Goal: Task Accomplishment & Management: Use online tool/utility

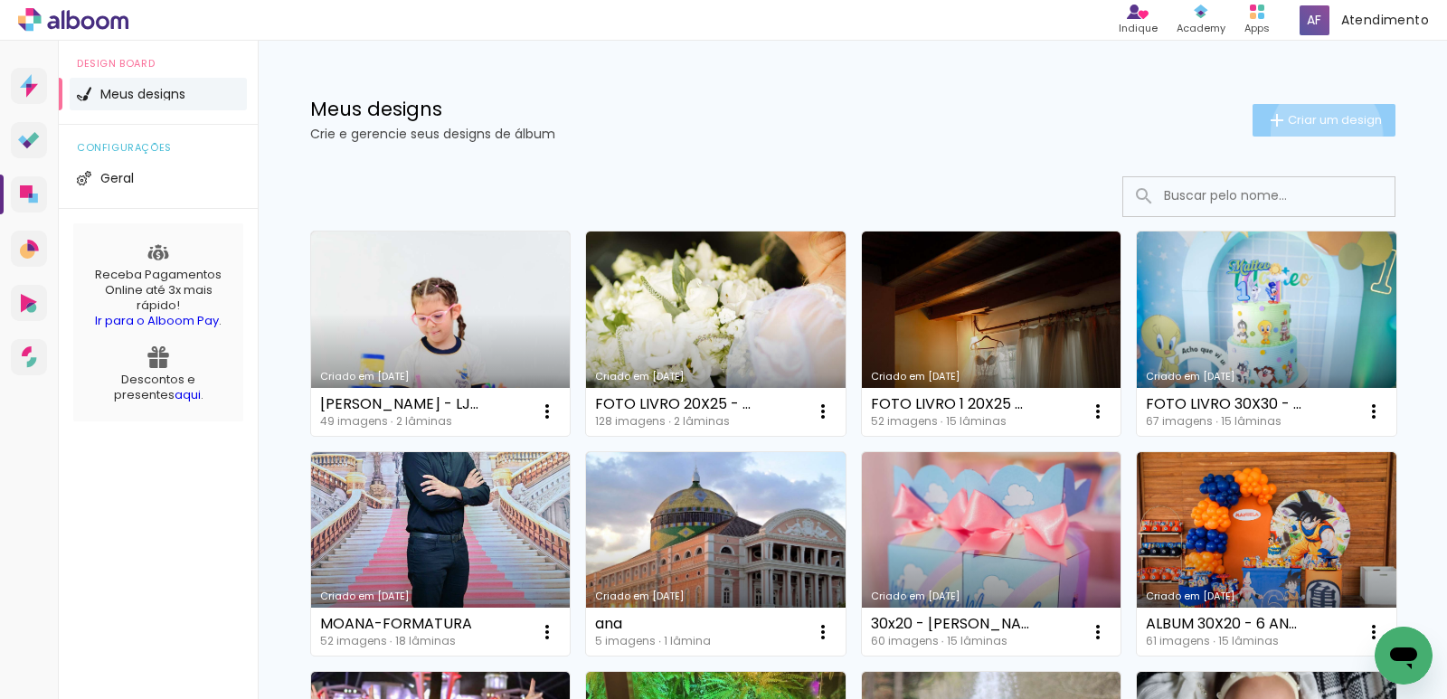
click at [1316, 134] on paper-button "Criar um design" at bounding box center [1323, 120] width 143 height 33
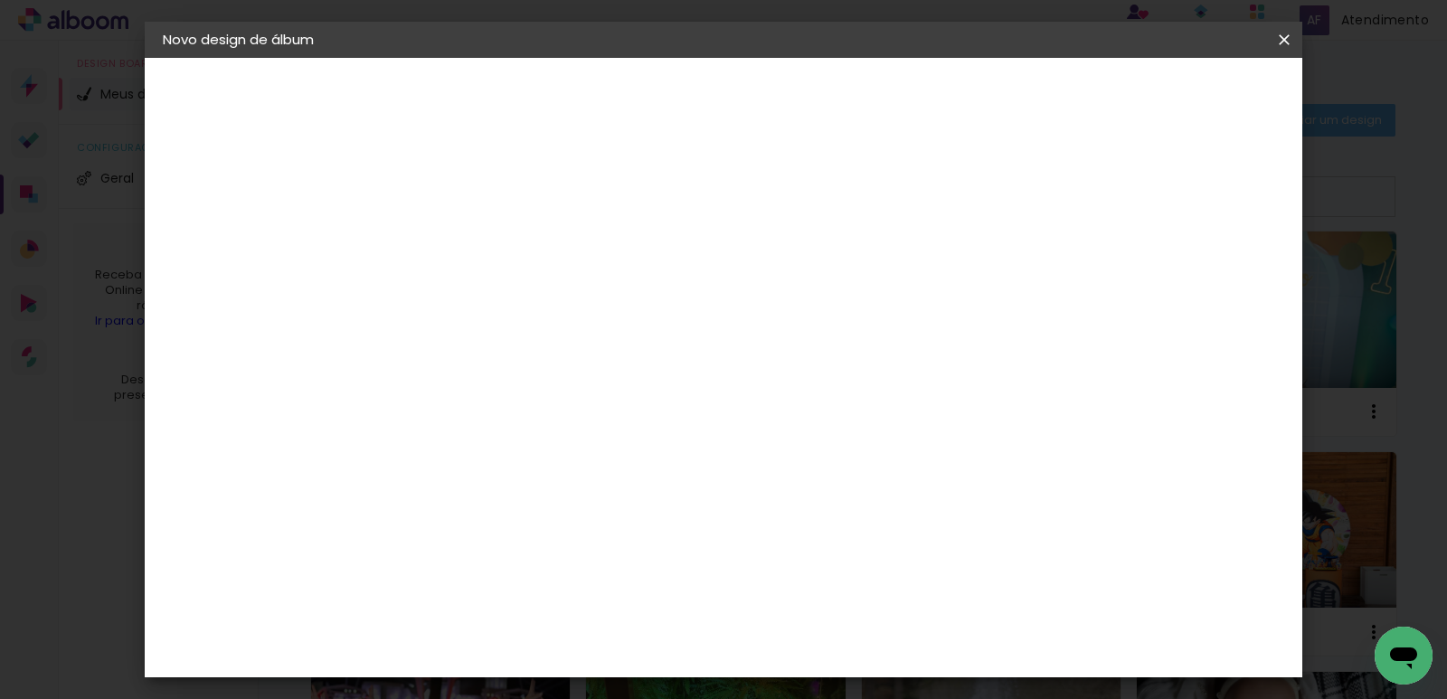
click at [458, 233] on input at bounding box center [458, 243] width 0 height 28
type input "livro de fotos 20x30 - manauara"
type paper-input "livro de fotos 20x30 - manauara"
click at [537, 116] on header "Informações Dê um título ao seu álbum. Avançar" at bounding box center [458, 112] width 157 height 108
click at [0, 0] on slot "Avançar" at bounding box center [0, 0] width 0 height 0
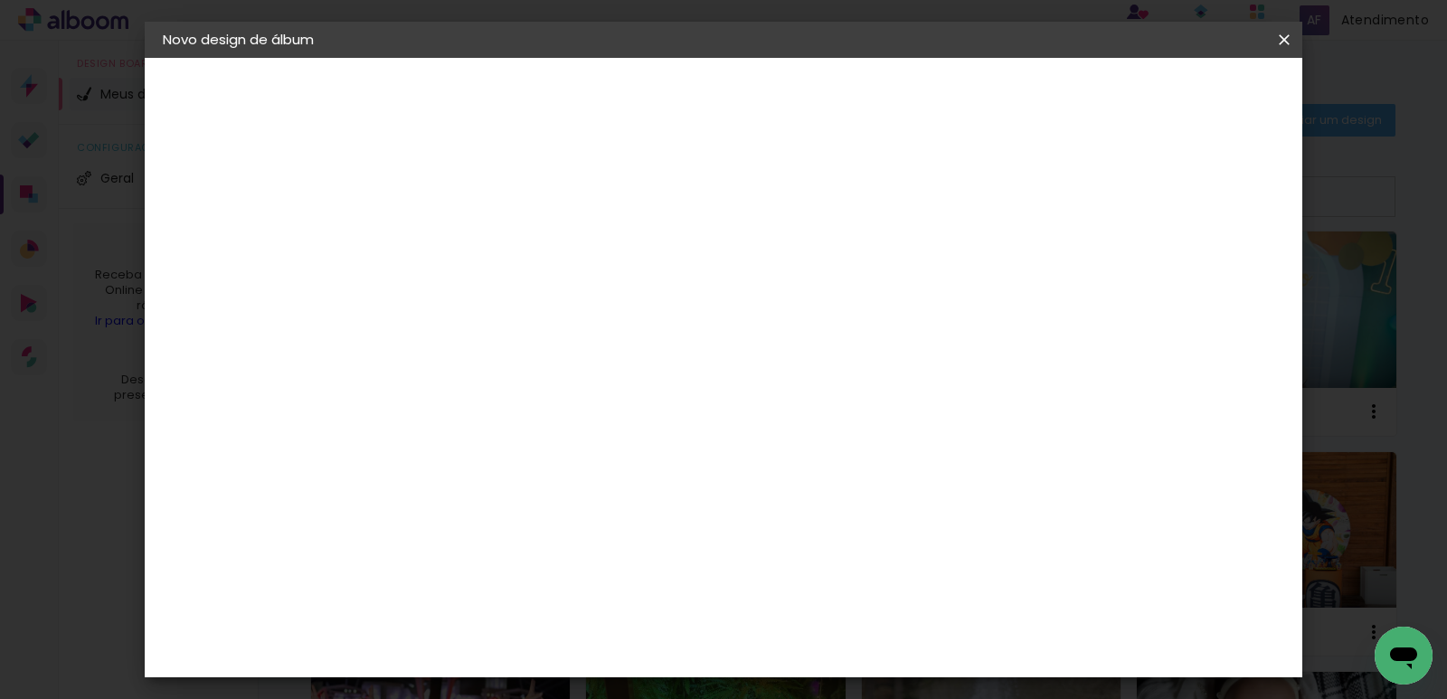
click at [798, 260] on paper-item "Tamanho Livre" at bounding box center [711, 275] width 174 height 40
click at [0, 0] on slot "Avançar" at bounding box center [0, 0] width 0 height 0
drag, startPoint x: 842, startPoint y: 572, endPoint x: 780, endPoint y: 569, distance: 62.5
click at [780, 569] on div "cm" at bounding box center [834, 574] width 692 height 63
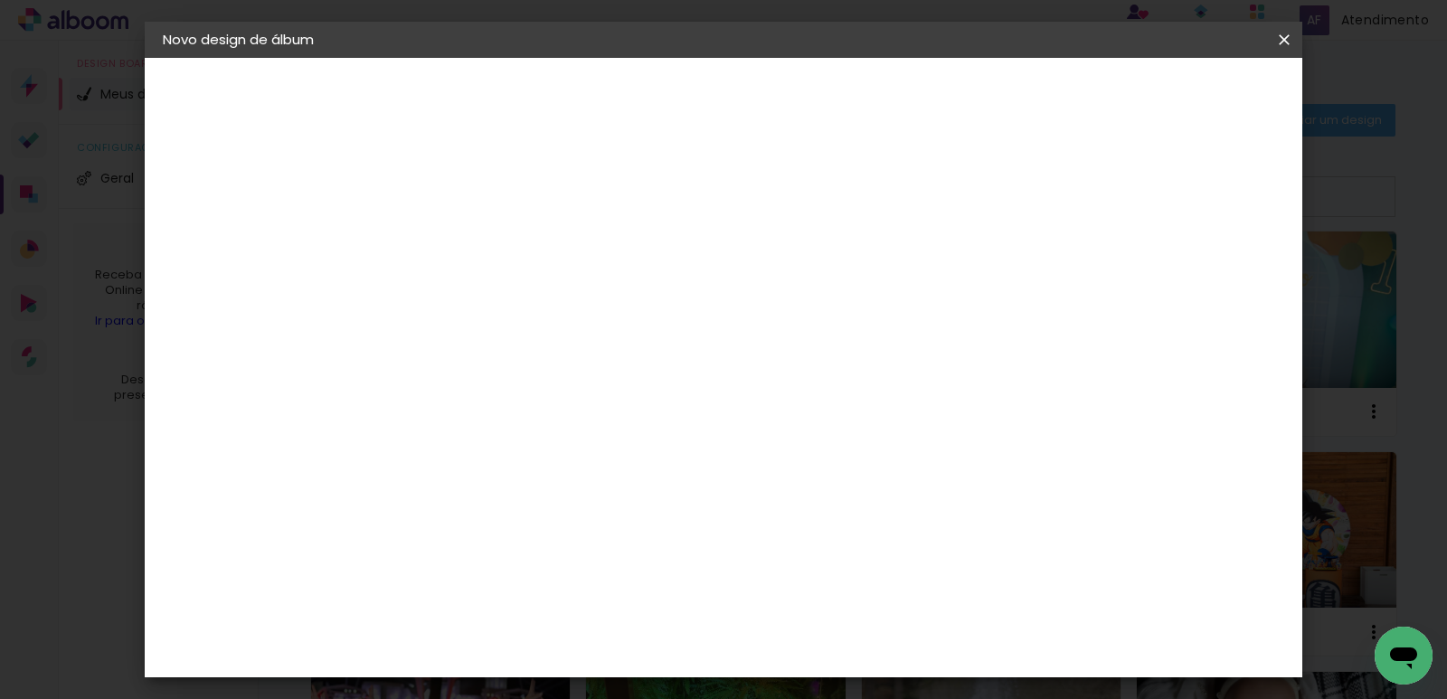
scroll to position [308, 0]
type input "20"
type paper-input "20"
click at [747, 94] on span "Iniciar design" at bounding box center [726, 102] width 42 height 25
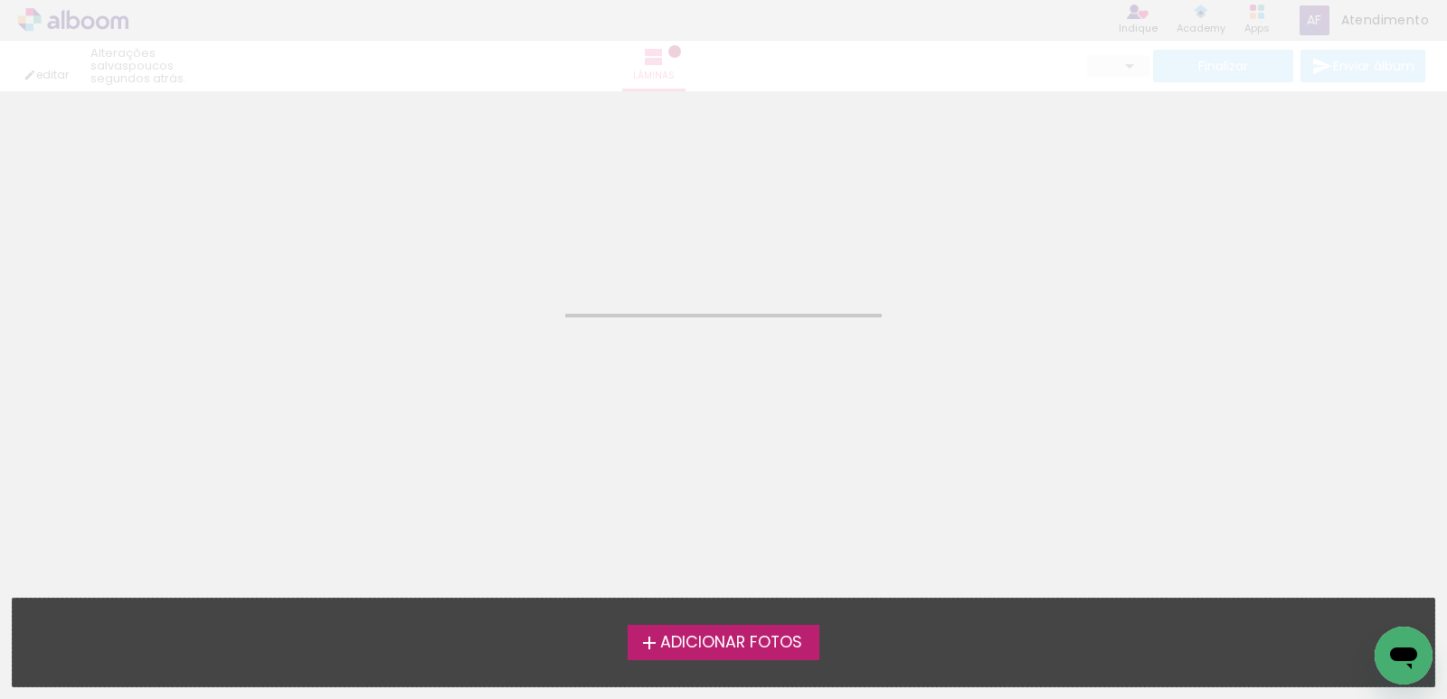
click at [711, 663] on div "Adicionar Fotos Solte suas fotos aqui..." at bounding box center [724, 643] width 1422 height 88
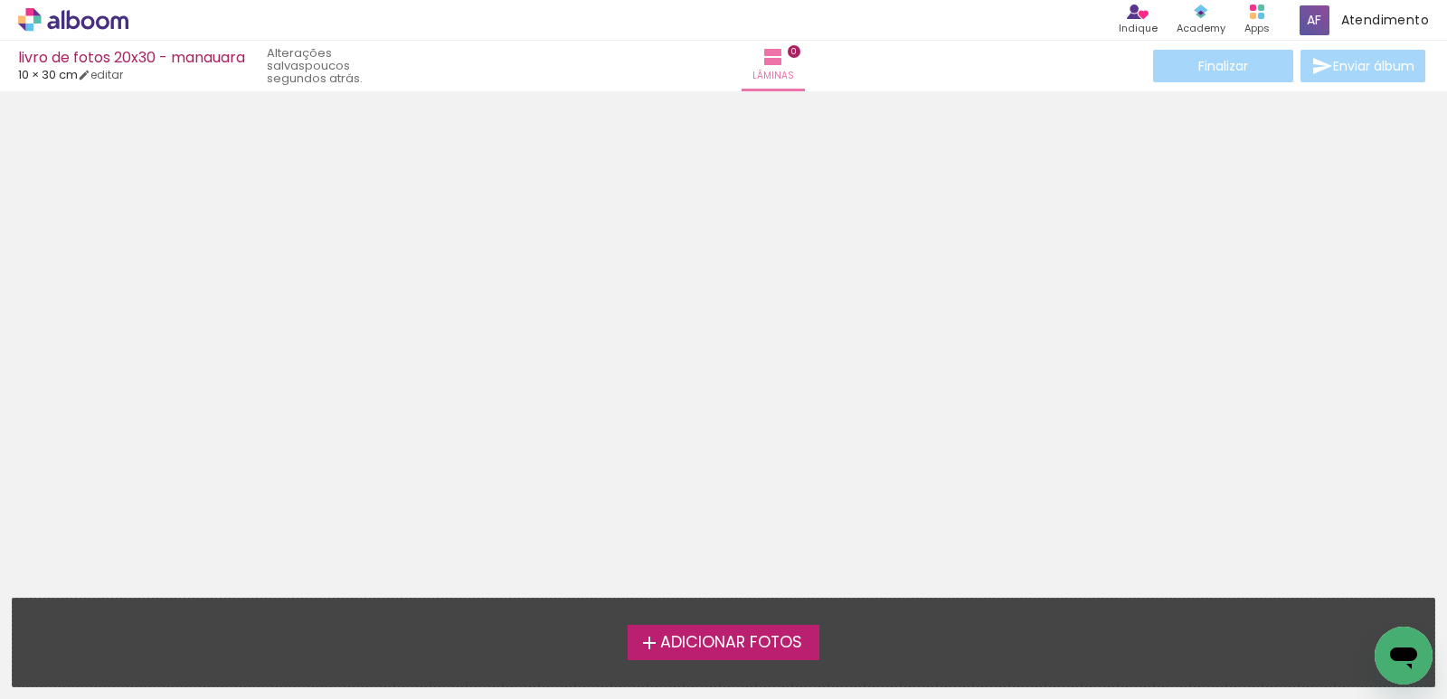
click at [715, 644] on span "Adicionar Fotos" at bounding box center [731, 643] width 142 height 16
click at [0, 0] on input "file" at bounding box center [0, 0] width 0 height 0
